Goal: Task Accomplishment & Management: Manage account settings

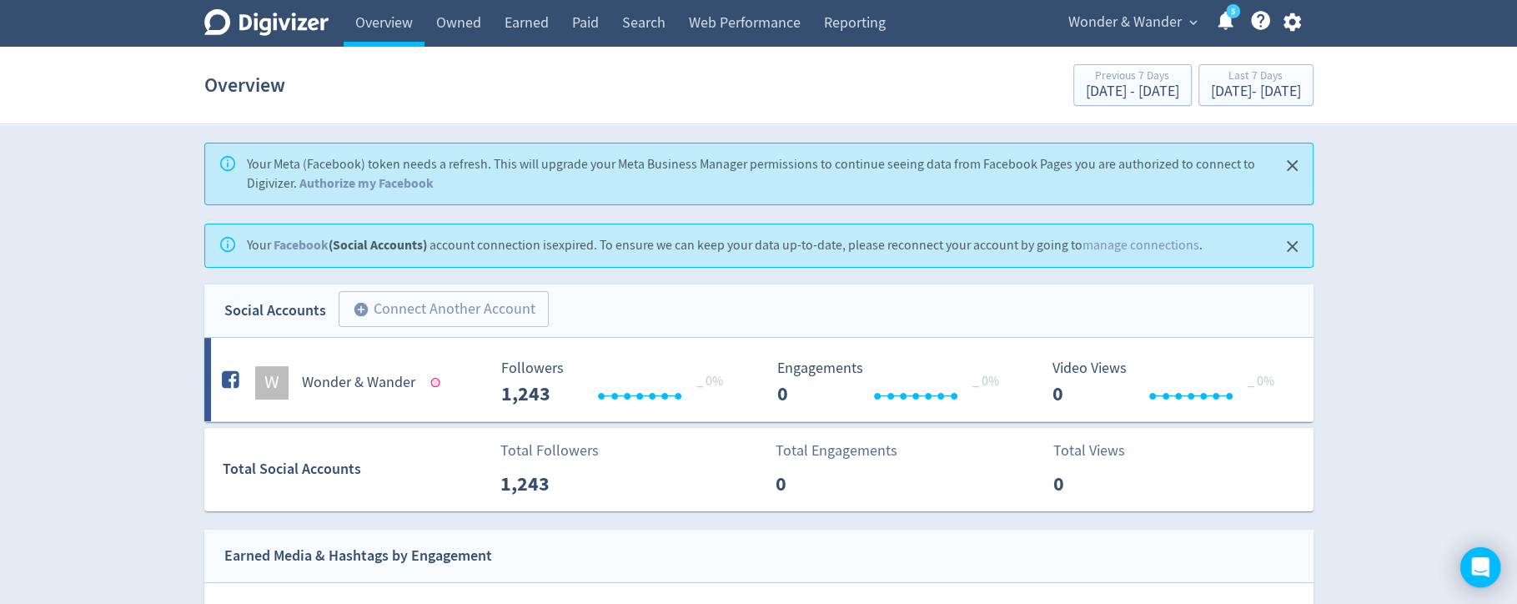
click at [1294, 30] on icon "button" at bounding box center [1292, 22] width 23 height 23
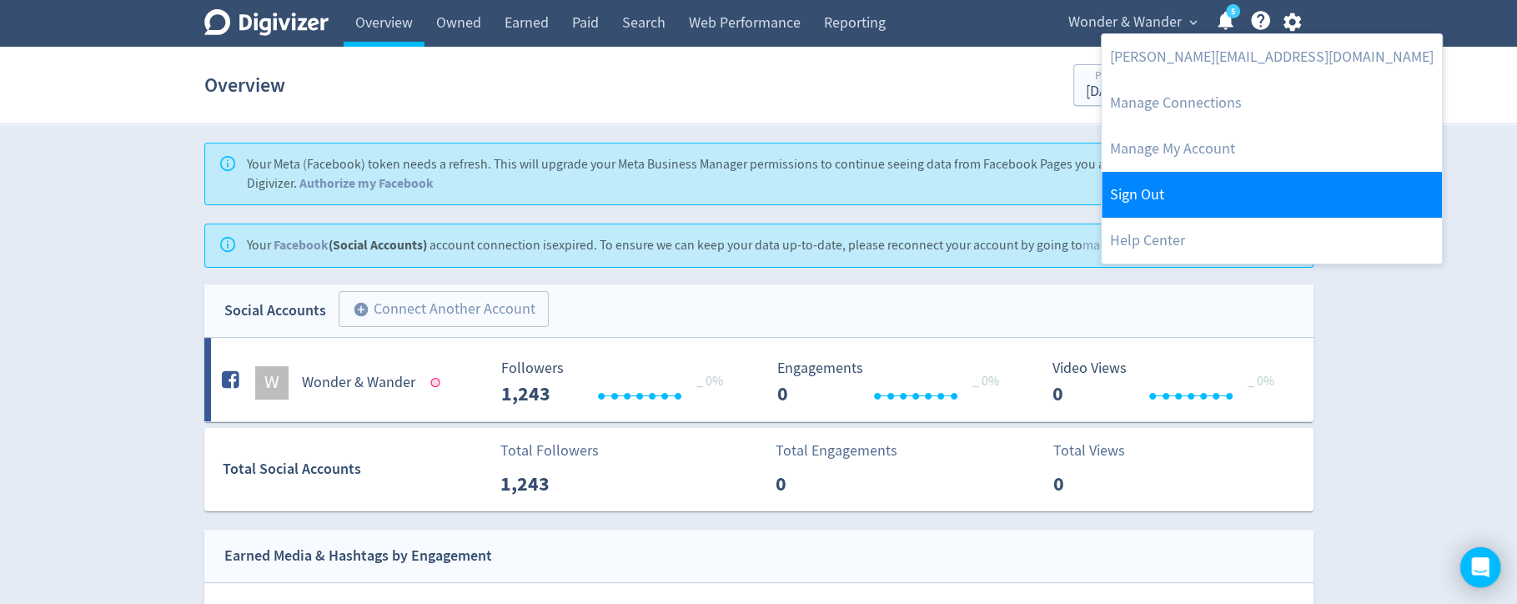
click at [1183, 194] on link "Sign Out" at bounding box center [1271, 195] width 340 height 46
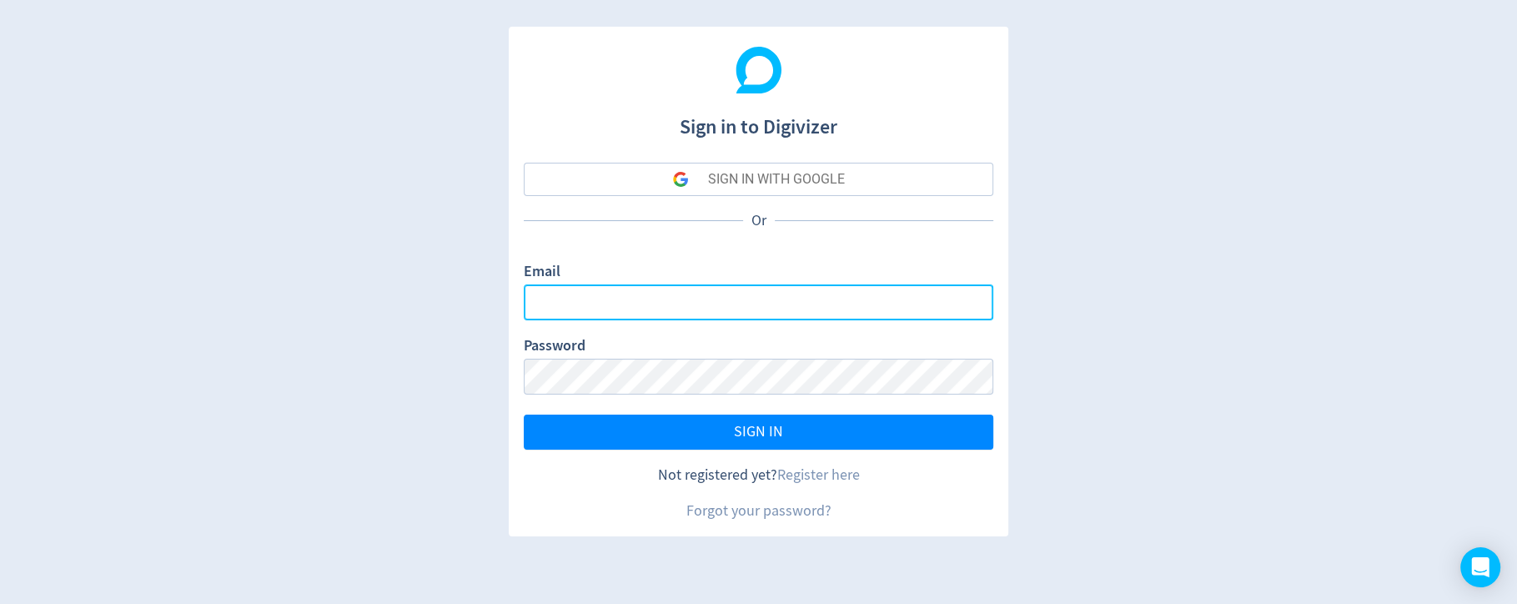
type input "[PERSON_NAME][EMAIL_ADDRESS][PERSON_NAME][DOMAIN_NAME]"
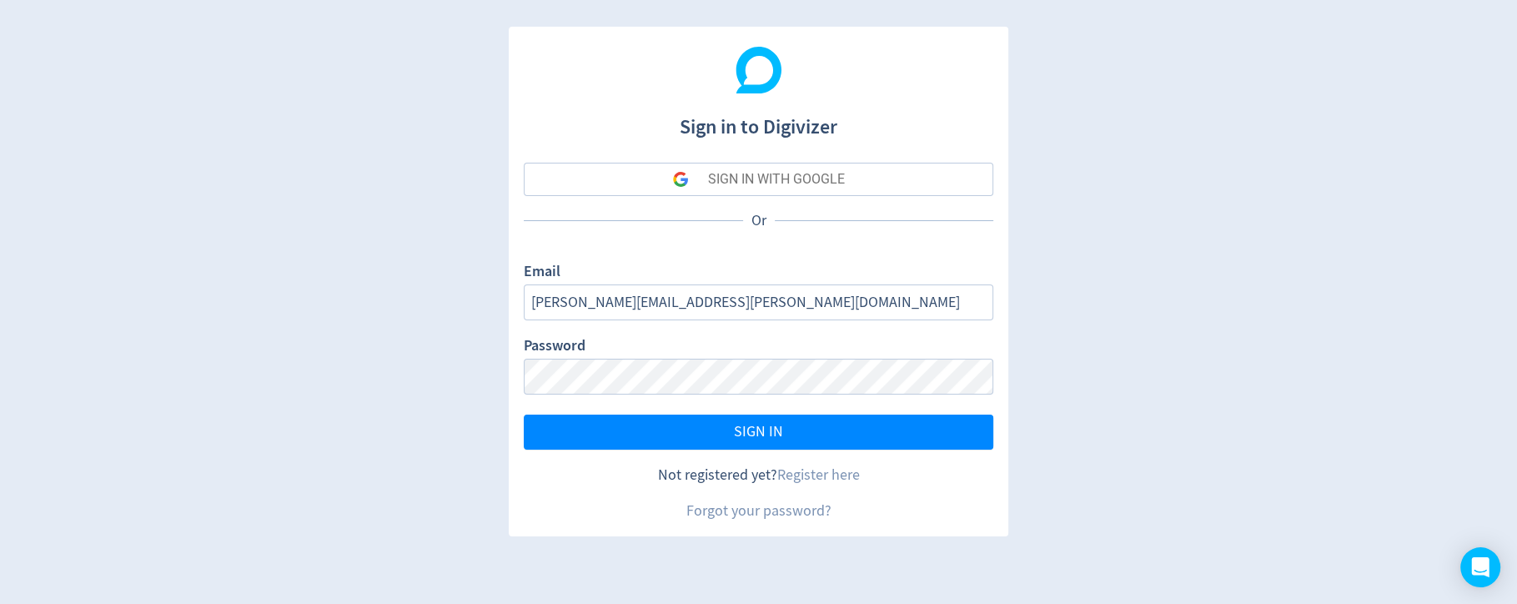
click at [873, 180] on button "SIGN IN WITH GOOGLE" at bounding box center [758, 179] width 469 height 33
